Goal: Find contact information: Find contact information

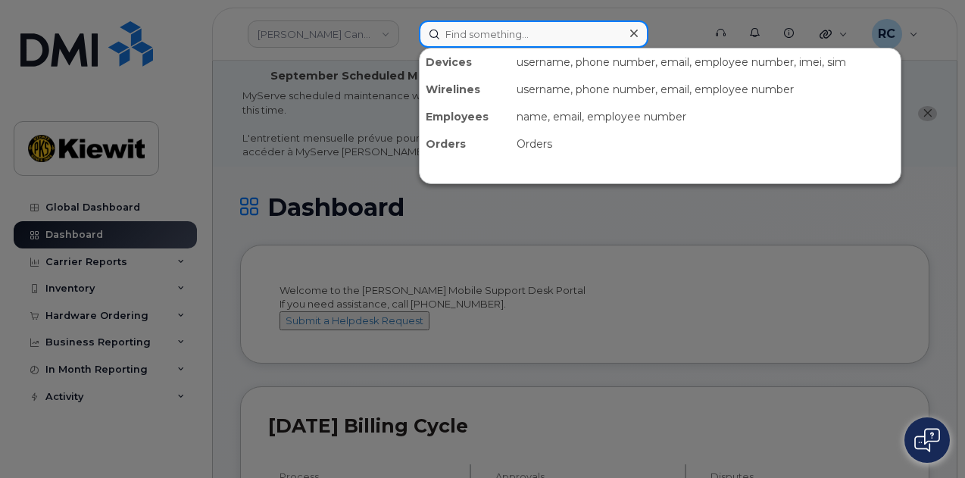
drag, startPoint x: 481, startPoint y: 41, endPoint x: 291, endPoint y: 104, distance: 200.2
click at [481, 41] on input at bounding box center [533, 33] width 229 height 27
click at [497, 25] on input at bounding box center [533, 33] width 229 height 27
paste input "Stephen.Tessier"
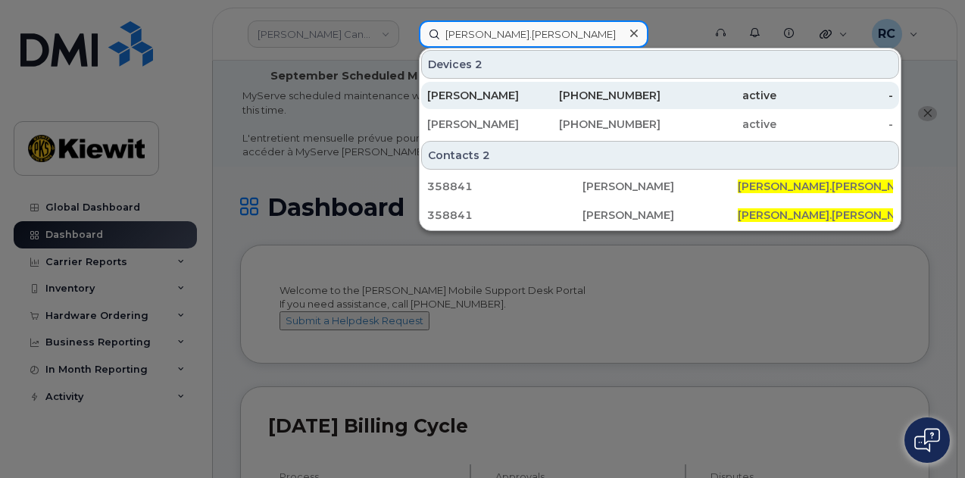
type input "Stephen.Tessier"
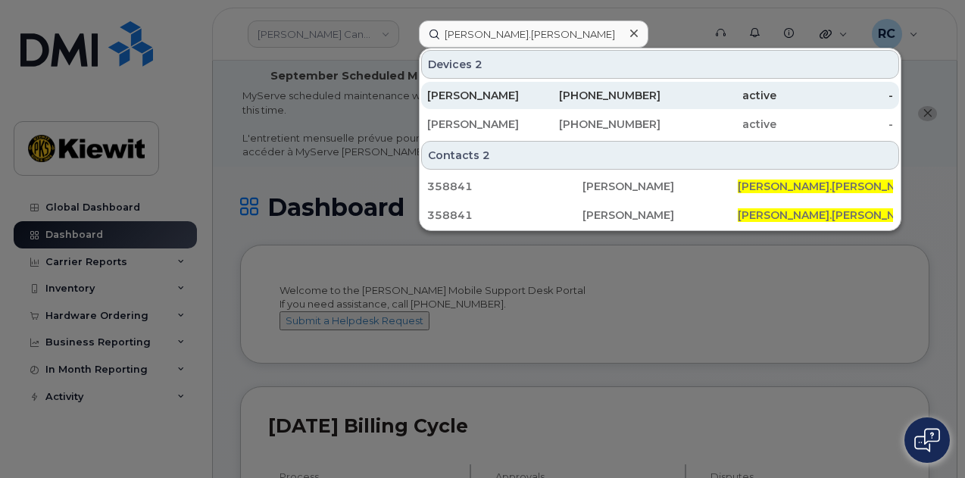
click at [609, 93] on div "518-949-3653" at bounding box center [602, 95] width 117 height 15
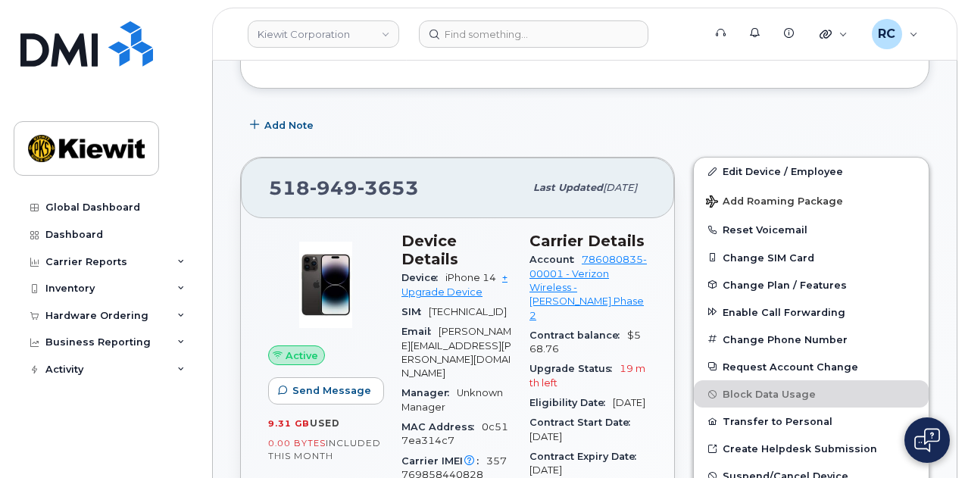
scroll to position [431, 0]
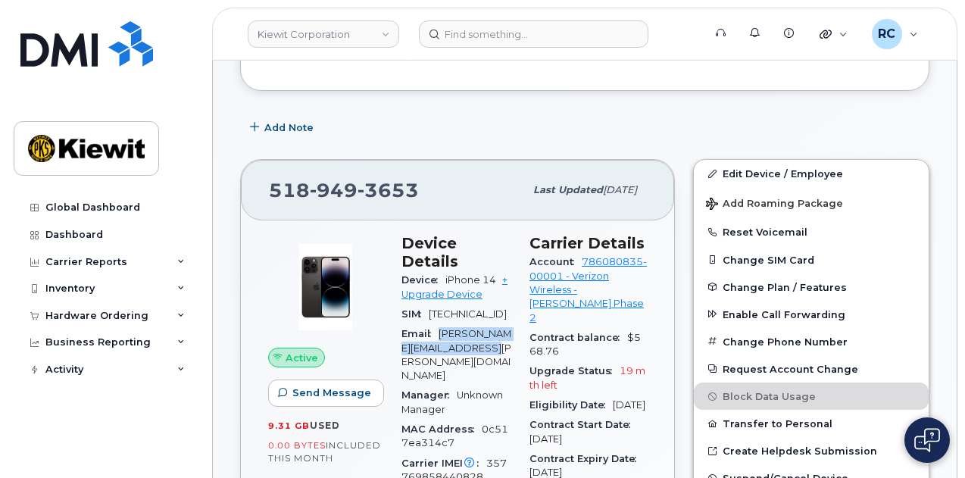
drag, startPoint x: 441, startPoint y: 326, endPoint x: 506, endPoint y: 342, distance: 67.0
click at [506, 342] on span "[PERSON_NAME][EMAIL_ADDRESS][PERSON_NAME][DOMAIN_NAME]" at bounding box center [456, 354] width 110 height 53
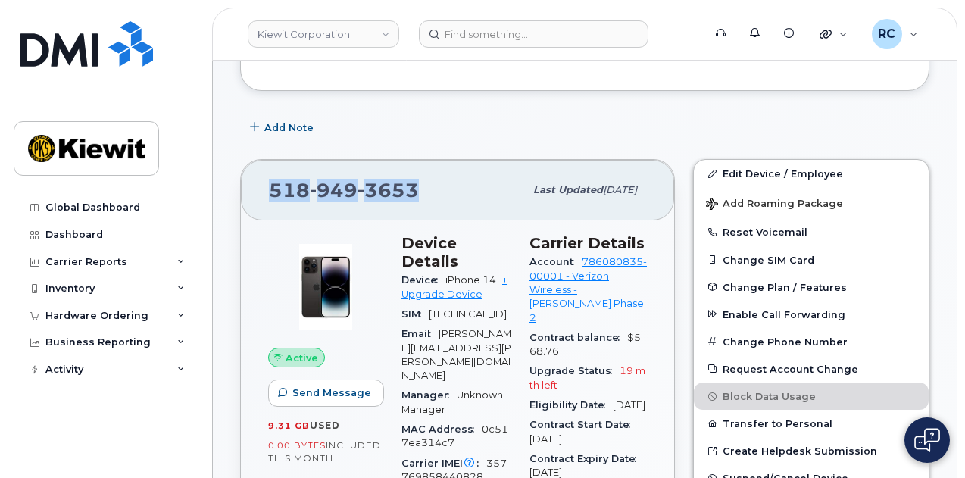
drag, startPoint x: 436, startPoint y: 179, endPoint x: 239, endPoint y: 182, distance: 196.9
copy span "[PHONE_NUMBER]"
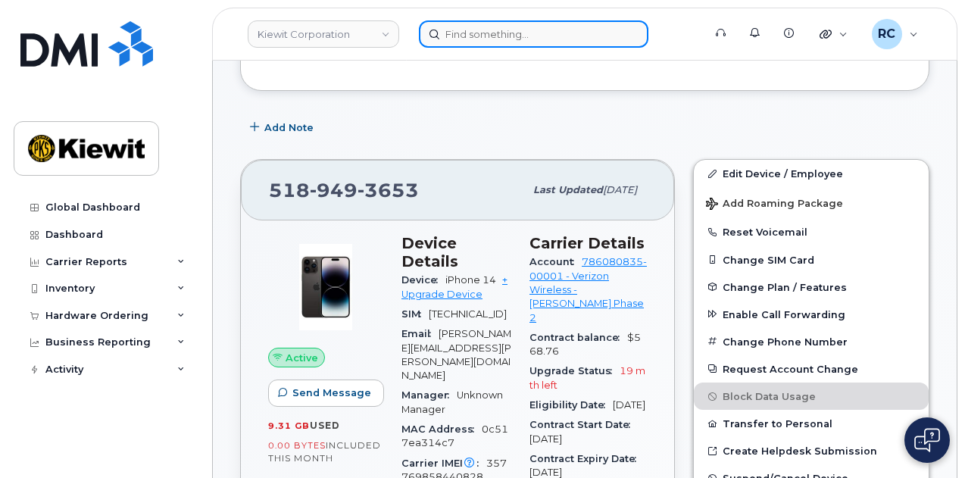
click at [485, 28] on input at bounding box center [533, 33] width 229 height 27
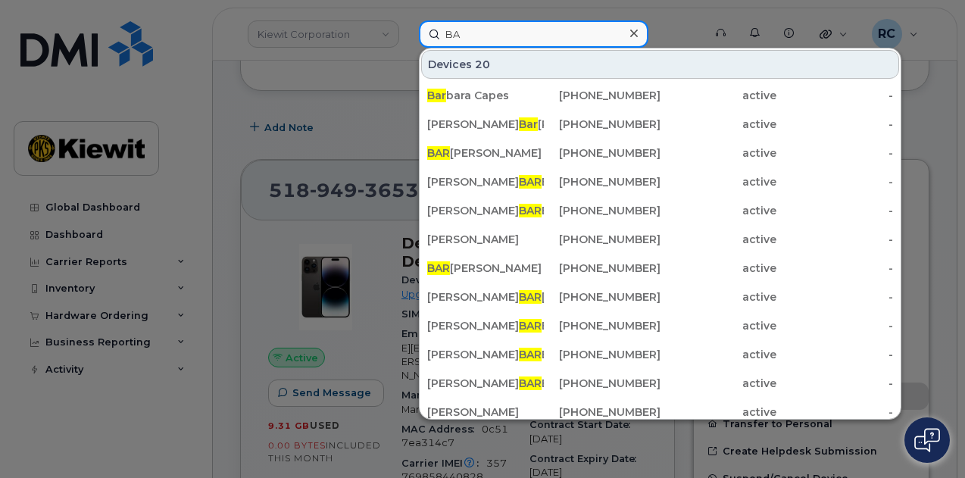
type input "B"
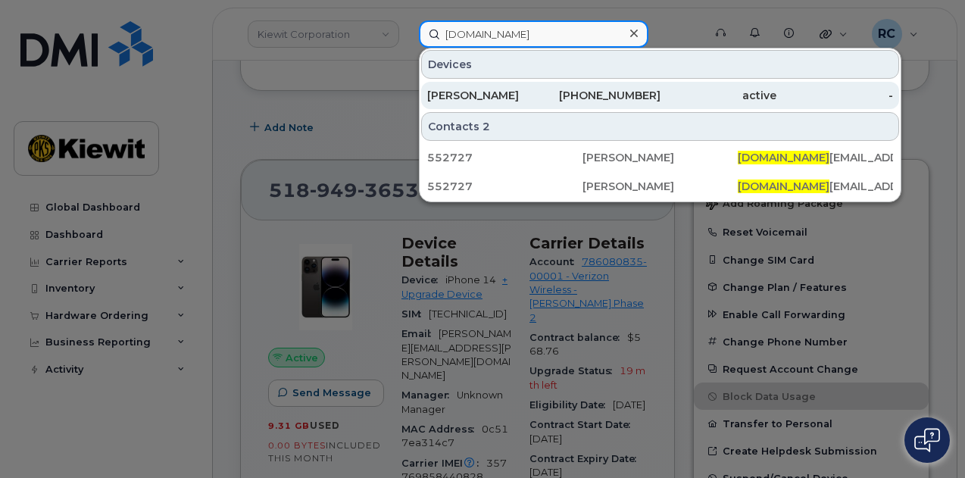
type input "[DOMAIN_NAME]"
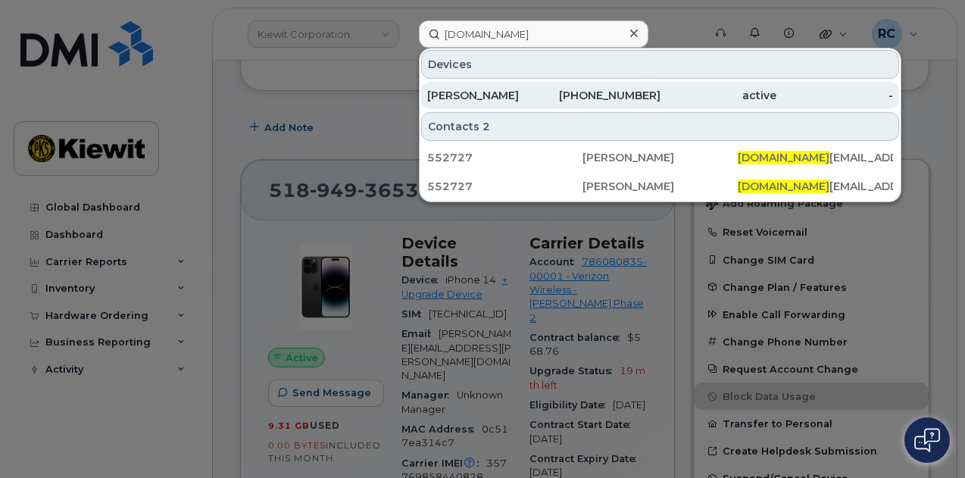
click at [564, 98] on div "[PHONE_NUMBER]" at bounding box center [602, 95] width 117 height 15
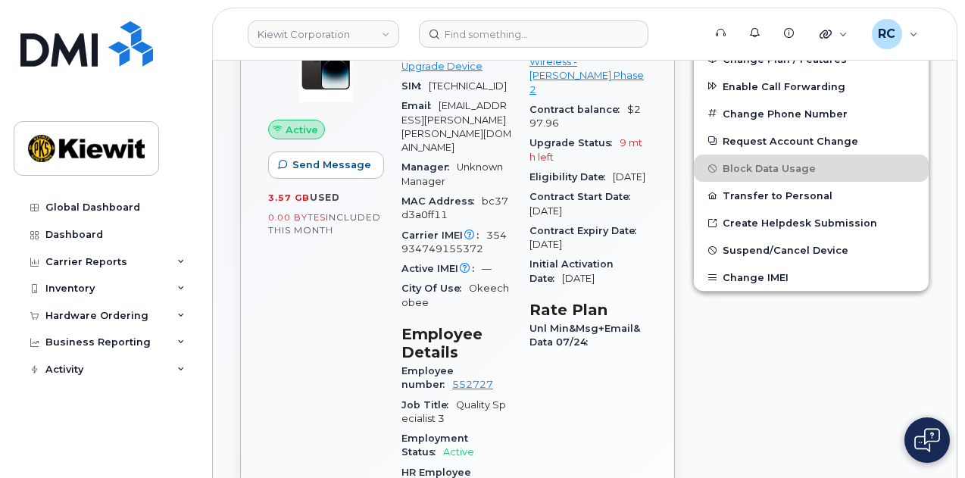
scroll to position [303, 0]
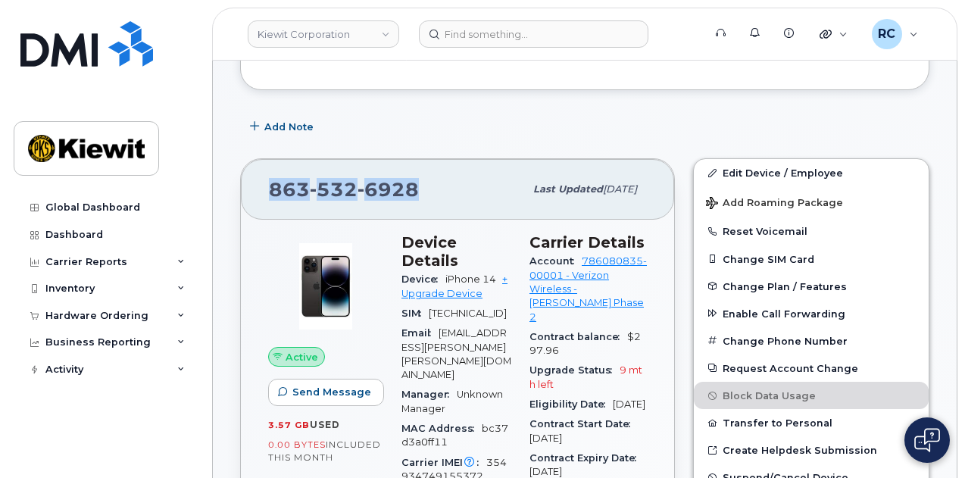
drag, startPoint x: 410, startPoint y: 178, endPoint x: 232, endPoint y: 187, distance: 179.0
copy span "863 532 6928"
